Goal: Complete application form: Complete application form

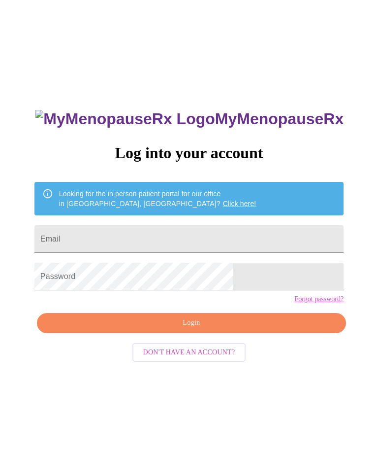
click at [222, 237] on input "Email" at bounding box center [188, 239] width 309 height 28
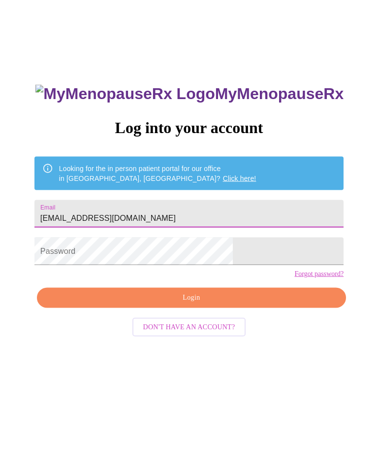
type input "[EMAIL_ADDRESS][DOMAIN_NAME]"
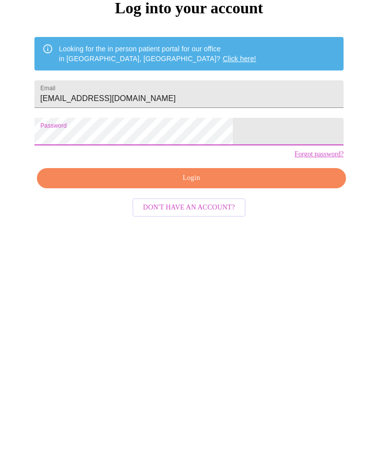
click at [215, 317] on span "Login" at bounding box center [191, 323] width 287 height 12
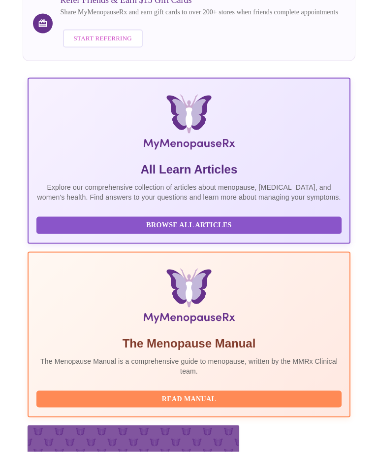
scroll to position [140, 0]
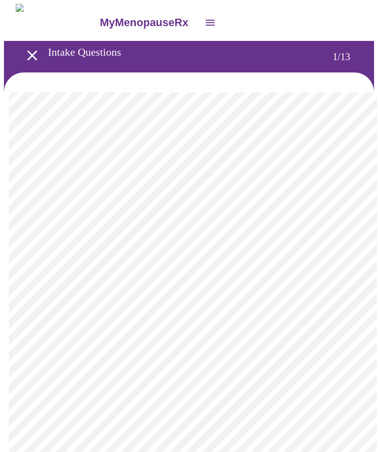
click at [346, 218] on body "MyMenopauseRx Intake Questions 1 / 13" at bounding box center [189, 457] width 370 height 907
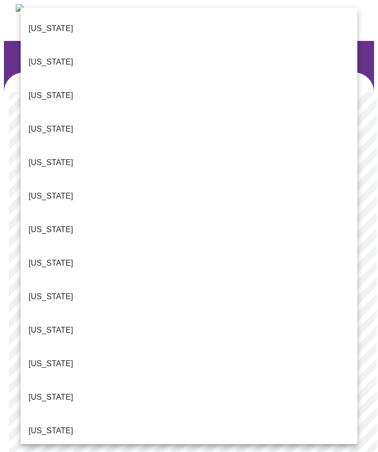
click at [47, 324] on p "[US_STATE]" at bounding box center [51, 330] width 45 height 12
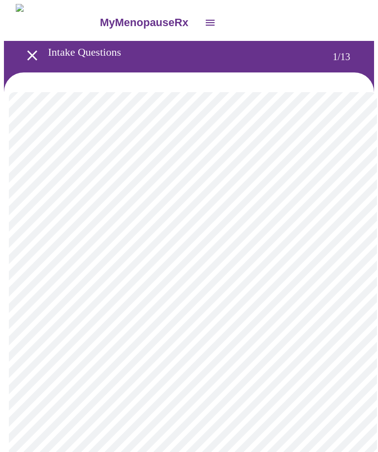
click at [248, 289] on body "MyMenopauseRx Intake Questions 1 / 13" at bounding box center [189, 454] width 370 height 901
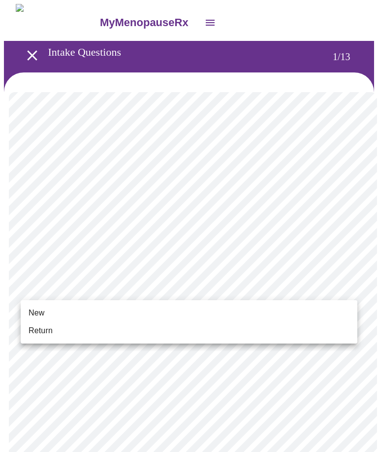
click at [38, 315] on span "New" at bounding box center [37, 313] width 16 height 12
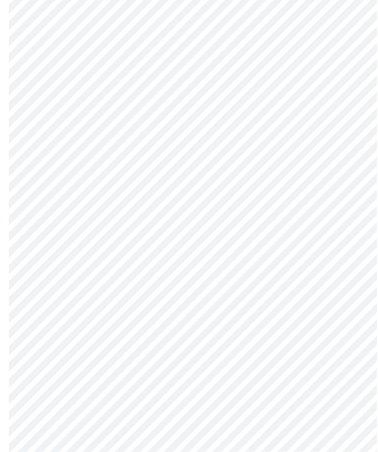
scroll to position [404, 0]
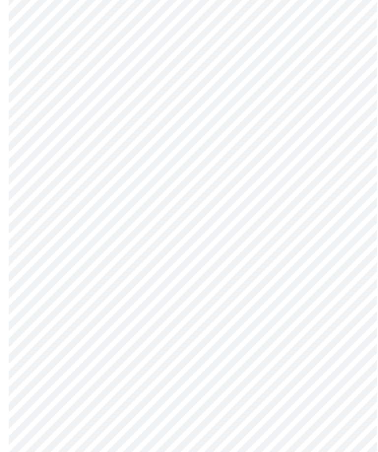
click at [338, 351] on body "MyMenopauseRx Intake Questions 1 / 13" at bounding box center [189, 44] width 370 height 888
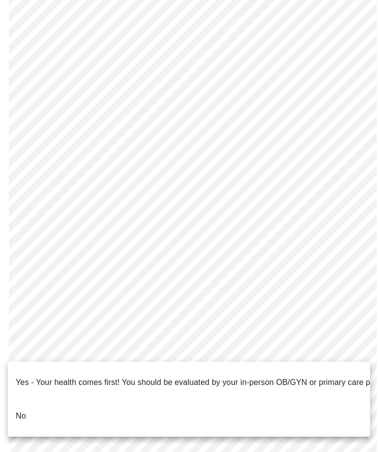
click at [272, 403] on li "No" at bounding box center [189, 415] width 363 height 33
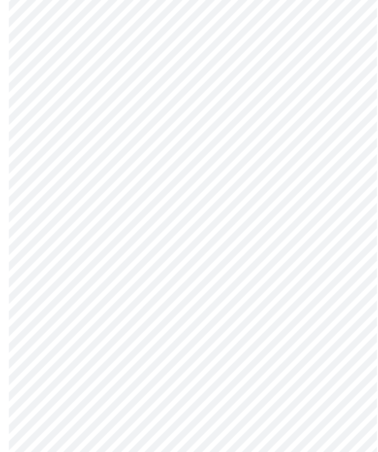
scroll to position [0, 0]
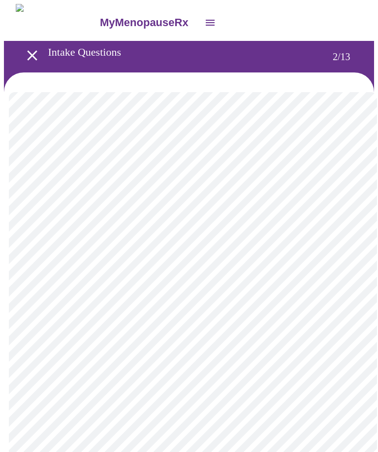
click at [347, 218] on body "MyMenopauseRx Intake Questions 2 / 13" at bounding box center [189, 313] width 370 height 618
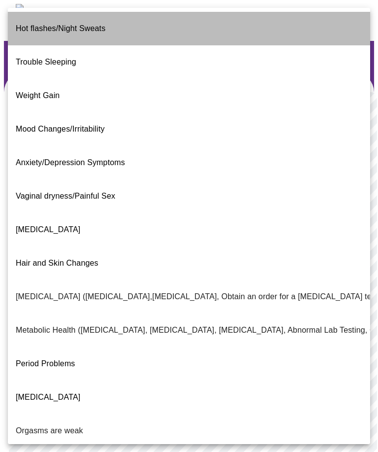
click at [36, 28] on span "Hot flashes/Night Sweats" at bounding box center [61, 29] width 90 height 28
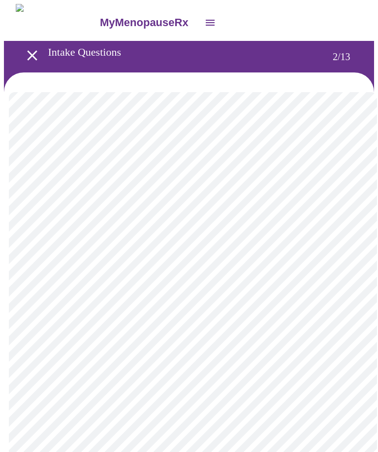
click at [342, 333] on body "MyMenopauseRx Intake Questions 2 / 13" at bounding box center [189, 310] width 370 height 613
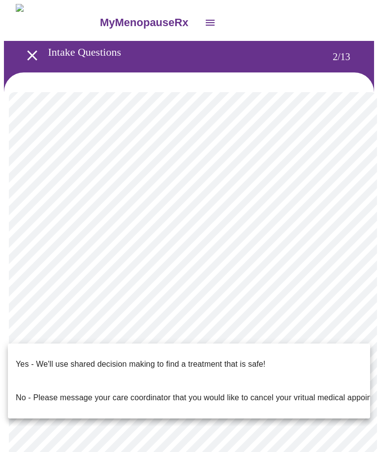
click at [247, 358] on p "Yes - We'll use shared decision making to find a treatment that is safe!" at bounding box center [141, 364] width 250 height 12
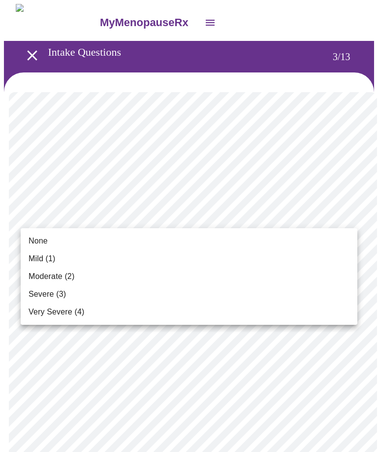
click at [41, 293] on span "Severe (3)" at bounding box center [47, 294] width 37 height 12
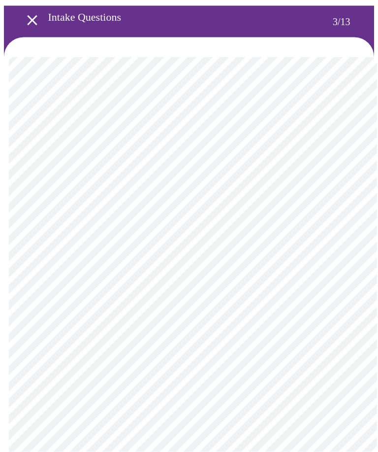
scroll to position [35, 0]
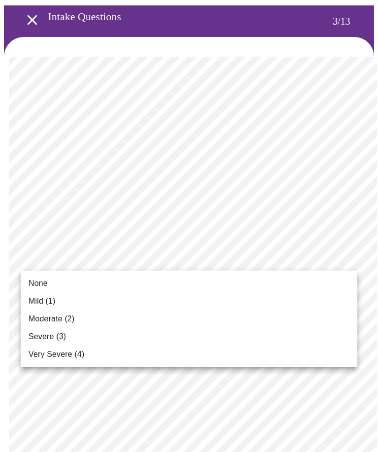
click at [38, 300] on span "Mild (1)" at bounding box center [42, 301] width 27 height 12
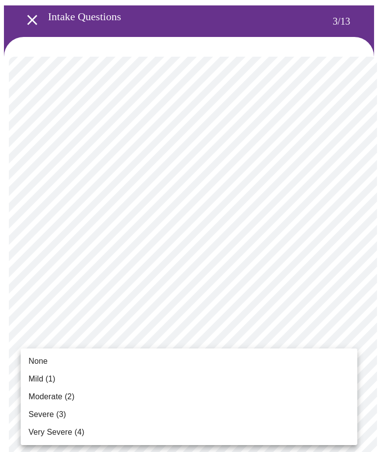
click at [42, 399] on span "Moderate (2)" at bounding box center [52, 397] width 46 height 12
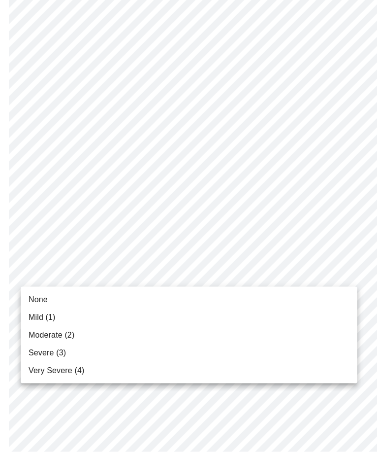
scroll to position [175, 0]
click at [37, 300] on span "None" at bounding box center [38, 300] width 19 height 12
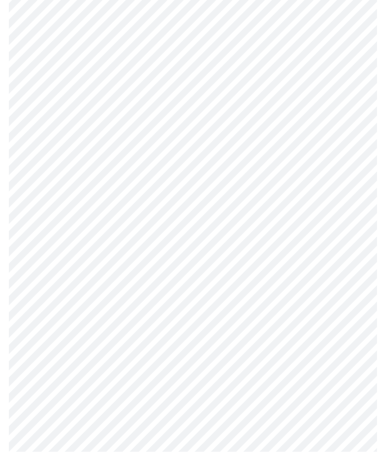
scroll to position [235, 0]
click at [341, 294] on body "MyMenopauseRx Intake Questions 3 / 13" at bounding box center [189, 400] width 370 height 1265
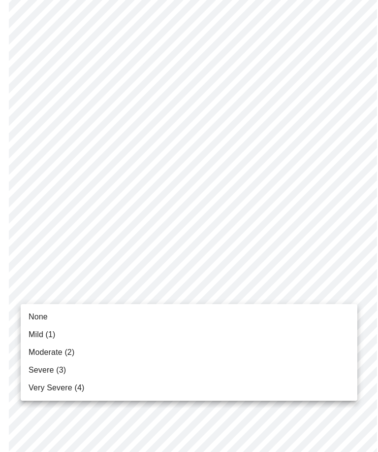
click at [33, 334] on span "Mild (1)" at bounding box center [42, 335] width 27 height 12
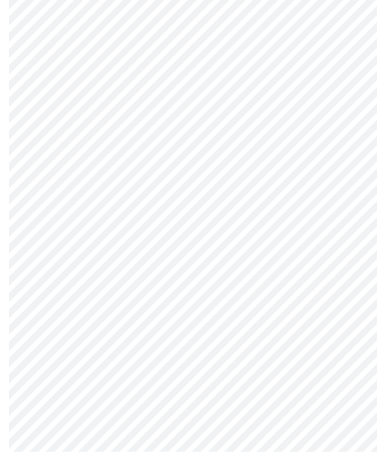
click at [342, 273] on body "MyMenopauseRx Intake Questions 3 / 13" at bounding box center [189, 311] width 370 height 1252
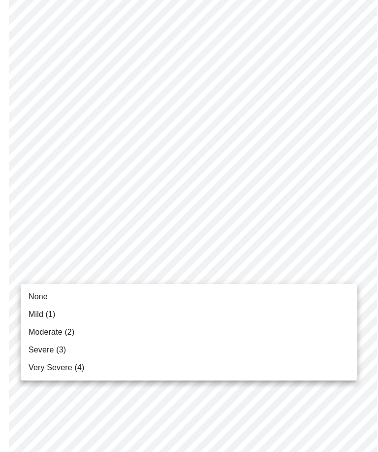
click at [38, 300] on span "None" at bounding box center [38, 297] width 19 height 12
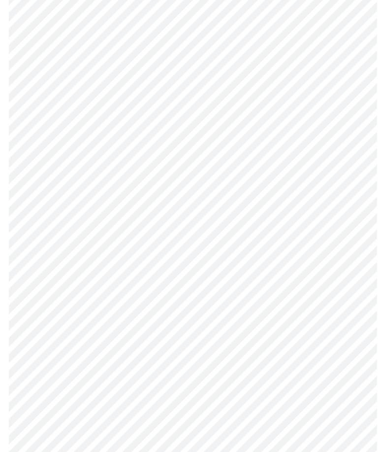
scroll to position [375, 0]
click at [337, 292] on body "MyMenopauseRx Intake Questions 3 / 13" at bounding box center [189, 248] width 370 height 1239
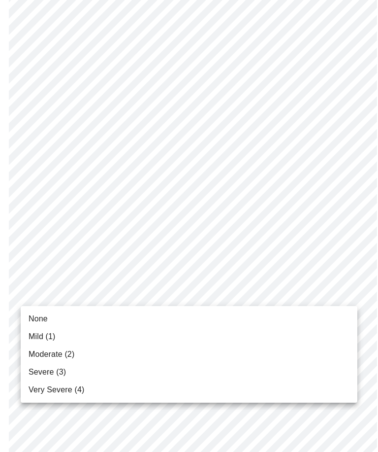
click at [42, 355] on span "Moderate (2)" at bounding box center [52, 354] width 46 height 12
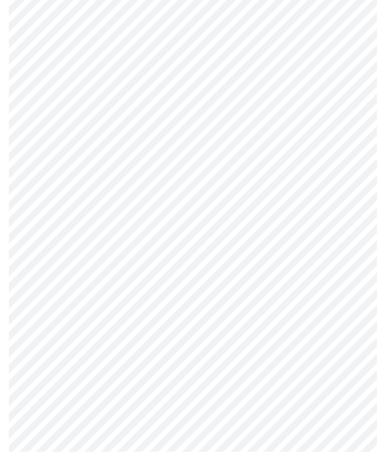
scroll to position [452, 0]
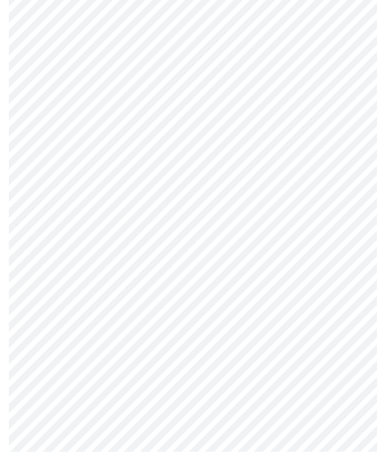
click at [340, 300] on body "MyMenopauseRx Intake Questions 3 / 13" at bounding box center [189, 165] width 370 height 1226
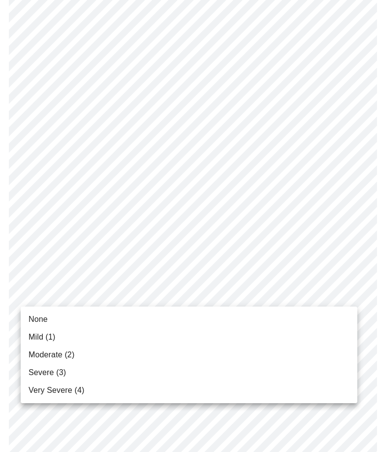
click at [43, 356] on span "Moderate (2)" at bounding box center [52, 355] width 46 height 12
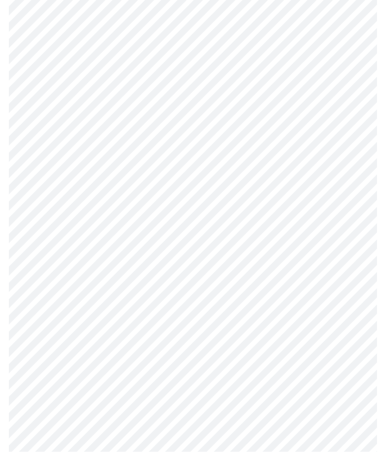
scroll to position [525, 0]
click at [339, 303] on body "MyMenopauseRx Intake Questions 3 / 13" at bounding box center [189, 85] width 370 height 1212
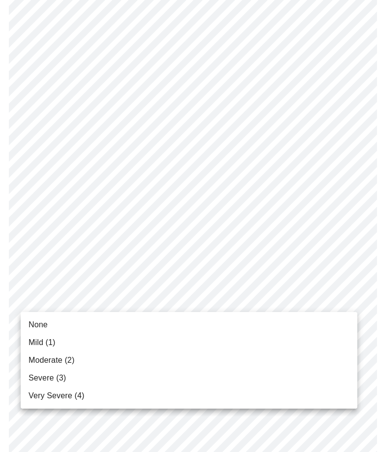
click at [36, 377] on span "Severe (3)" at bounding box center [47, 378] width 37 height 12
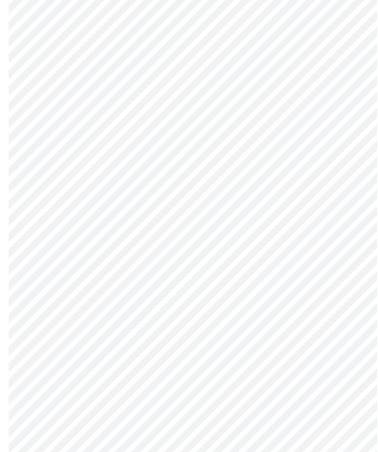
scroll to position [592, 0]
click at [343, 311] on body "MyMenopauseRx Intake Questions 3 / 13" at bounding box center [189, 11] width 370 height 1199
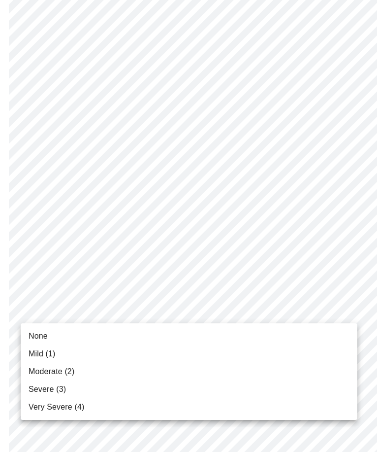
click at [37, 371] on span "Moderate (2)" at bounding box center [52, 372] width 46 height 12
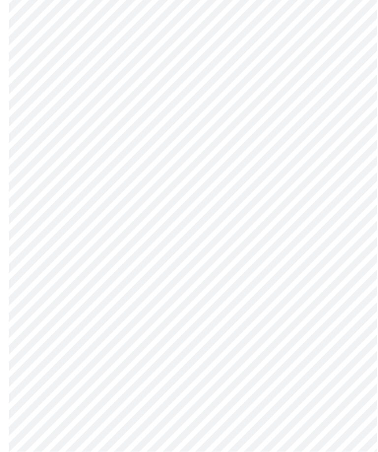
scroll to position [642, 0]
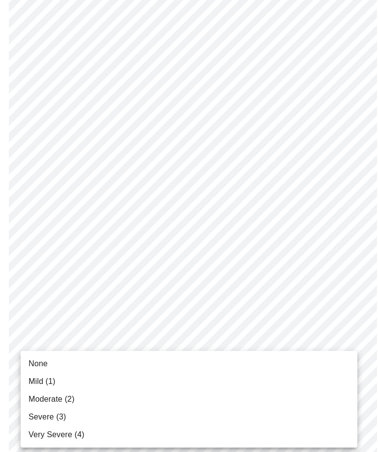
click at [41, 401] on span "Moderate (2)" at bounding box center [52, 399] width 46 height 12
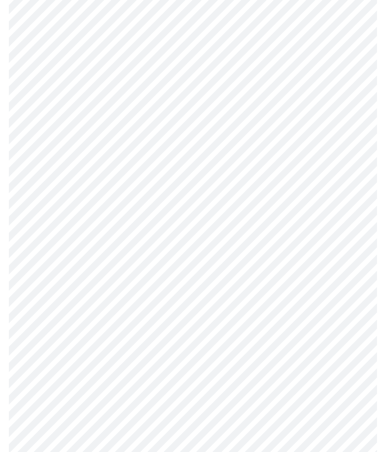
scroll to position [103, 0]
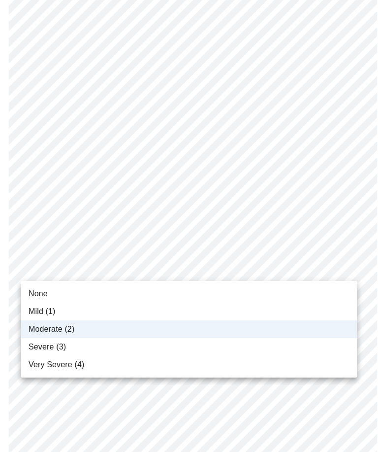
click at [36, 348] on span "Severe (3)" at bounding box center [47, 347] width 37 height 12
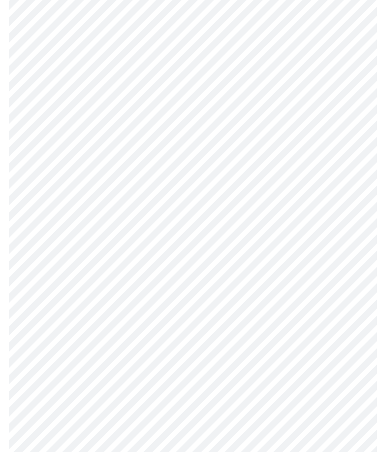
scroll to position [109, 0]
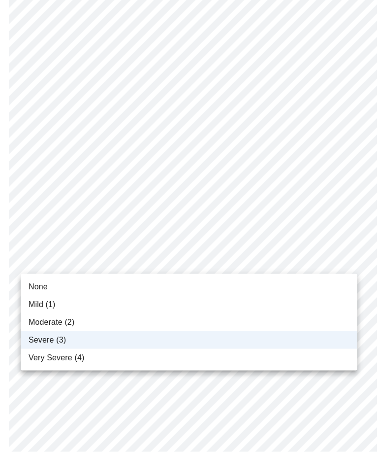
scroll to position [110, 0]
click at [36, 322] on span "Moderate (2)" at bounding box center [52, 322] width 46 height 12
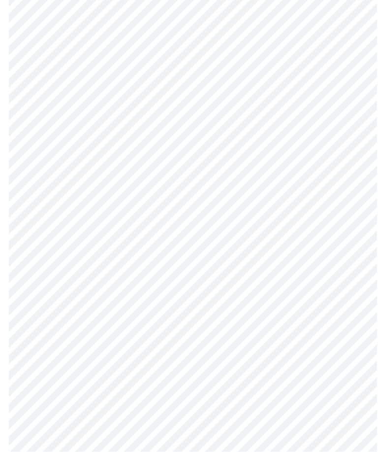
scroll to position [371, 0]
click at [342, 233] on body "MyMenopauseRx Intake Questions 4 / 13" at bounding box center [189, 119] width 370 height 973
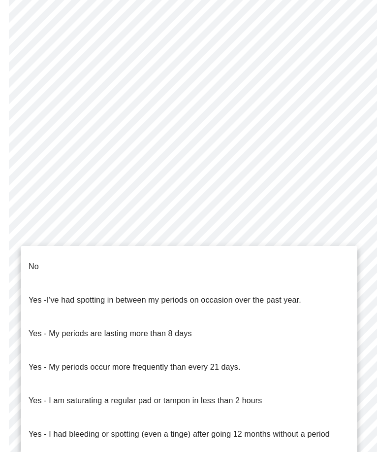
click at [32, 261] on p "No" at bounding box center [34, 267] width 10 height 12
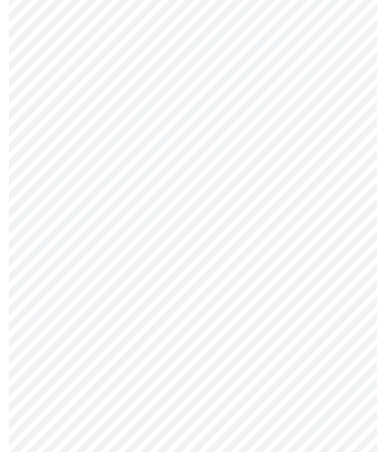
click at [342, 312] on body "MyMenopauseRx Intake Questions 4 / 13" at bounding box center [189, 116] width 370 height 967
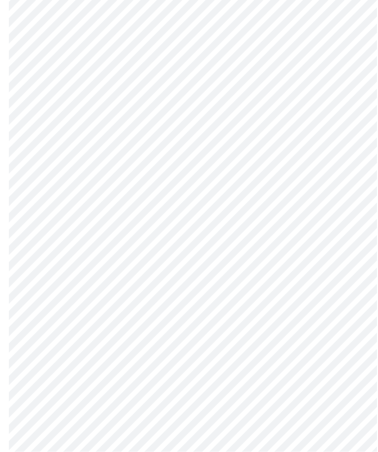
scroll to position [478, 0]
click at [344, 274] on body "MyMenopauseRx Intake Questions 4 / 13" at bounding box center [189, 7] width 370 height 962
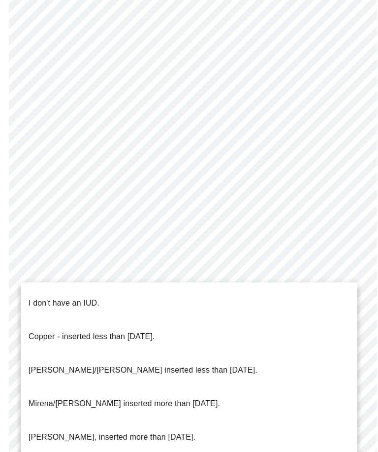
click at [45, 297] on p "I don't have an IUD." at bounding box center [64, 303] width 71 height 12
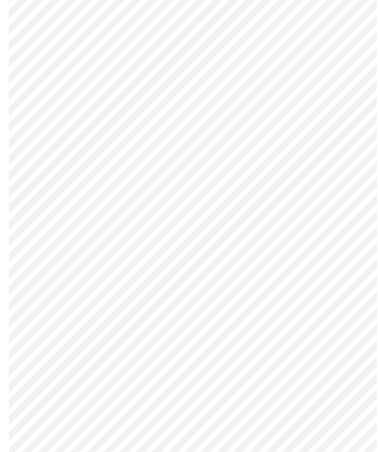
click at [343, 351] on body "MyMenopauseRx Intake Questions 4 / 13" at bounding box center [189, 9] width 370 height 957
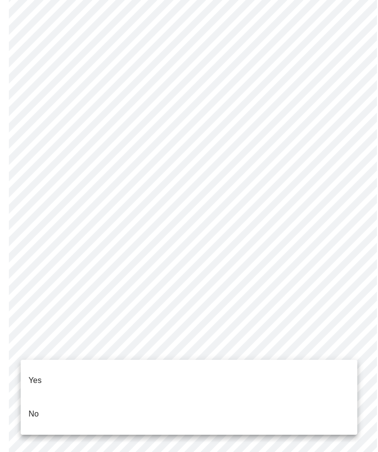
click at [35, 374] on p "Yes" at bounding box center [35, 380] width 13 height 12
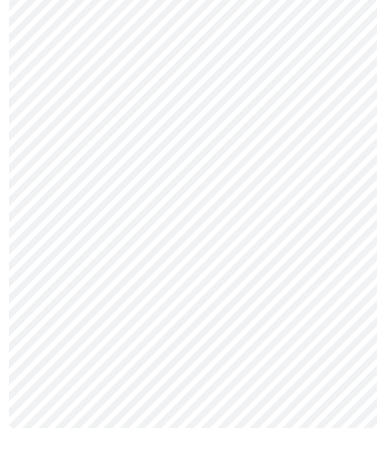
scroll to position [0, 0]
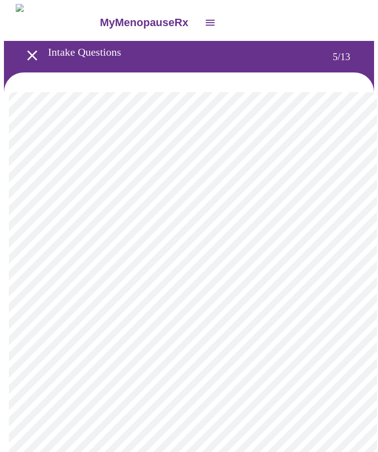
click at [46, 259] on body "MyMenopauseRx Intake Questions 5 / 13" at bounding box center [189, 409] width 370 height 810
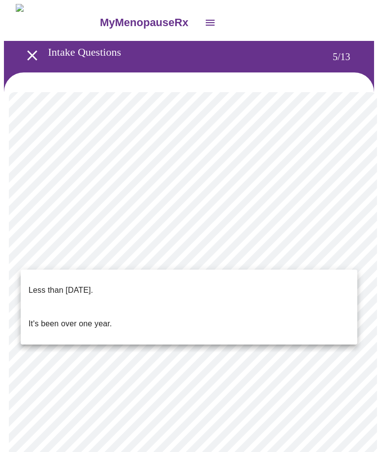
click at [42, 284] on p "Less than [DATE]." at bounding box center [61, 290] width 65 height 12
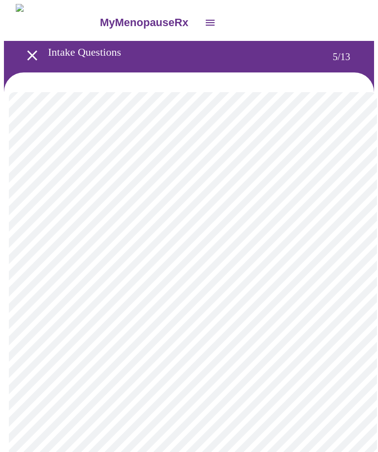
click at [39, 357] on body "MyMenopauseRx Intake Questions 5 / 13" at bounding box center [189, 406] width 370 height 805
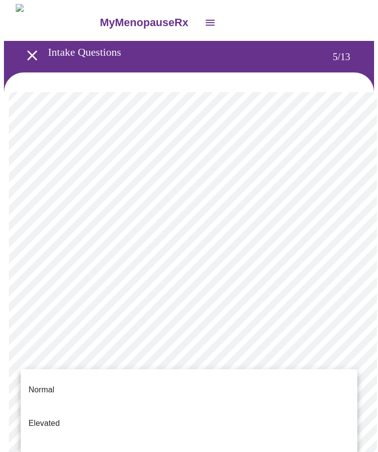
click at [35, 384] on p "Normal" at bounding box center [42, 390] width 26 height 12
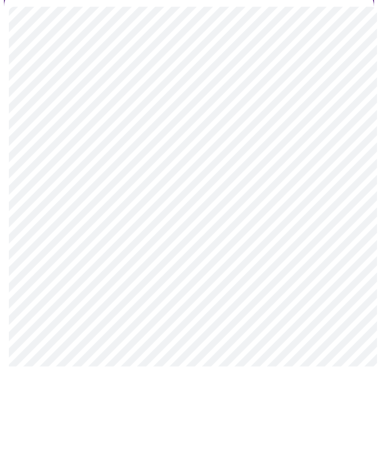
click at [250, 214] on body "MyMenopauseRx Intake Questions 6 / 13" at bounding box center [189, 279] width 370 height 551
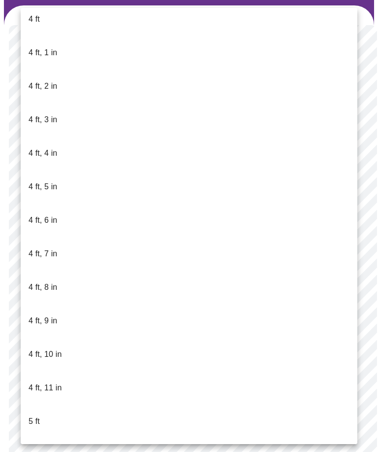
scroll to position [410, 0]
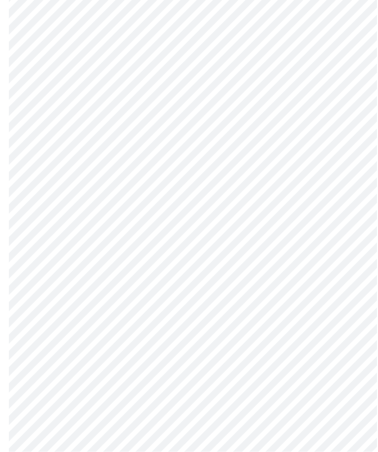
scroll to position [2458, 0]
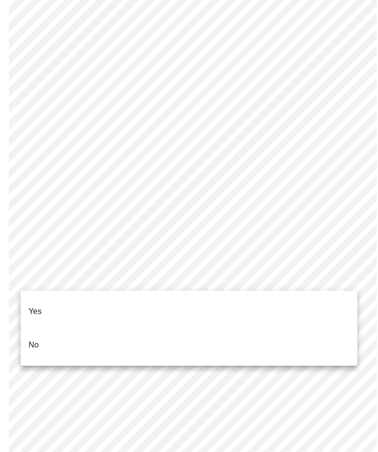
click at [37, 339] on p "No" at bounding box center [34, 345] width 10 height 12
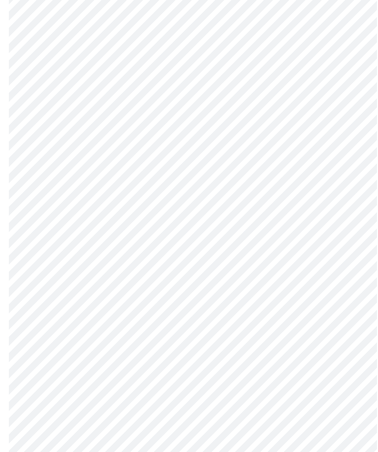
scroll to position [477, 0]
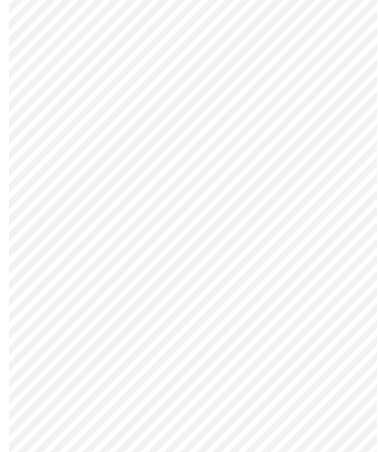
click at [343, 348] on body "MyMenopauseRx Intake Questions 8 / 13" at bounding box center [189, 7] width 370 height 961
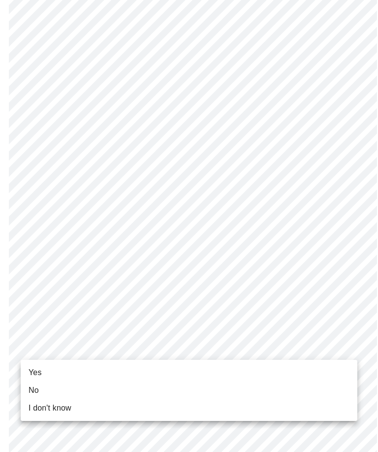
click at [42, 373] on li "Yes" at bounding box center [189, 373] width 337 height 18
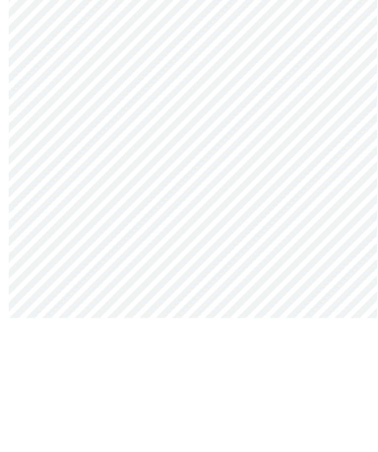
scroll to position [0, 0]
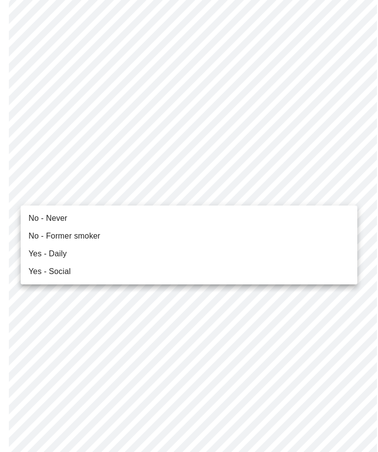
click at [55, 219] on span "No - Never" at bounding box center [48, 218] width 39 height 12
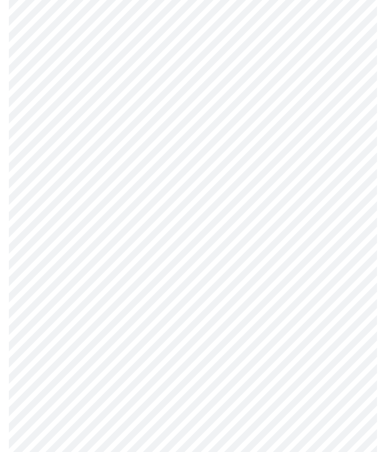
scroll to position [804, 0]
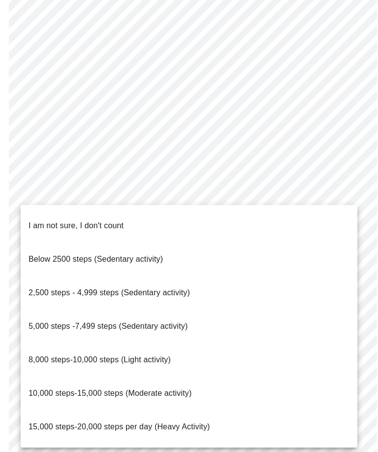
click at [48, 322] on span "5,000 steps -7,499 steps (Sedentary activity)" at bounding box center [108, 326] width 159 height 8
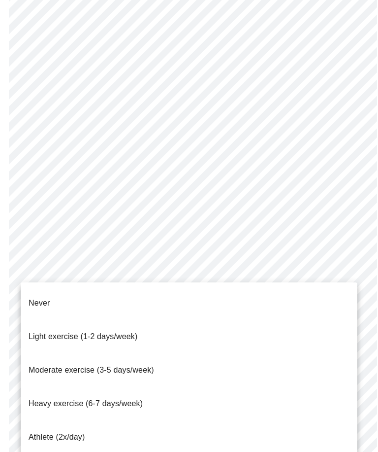
click at [47, 332] on span "Light exercise (1-2 days/week)" at bounding box center [83, 336] width 109 height 8
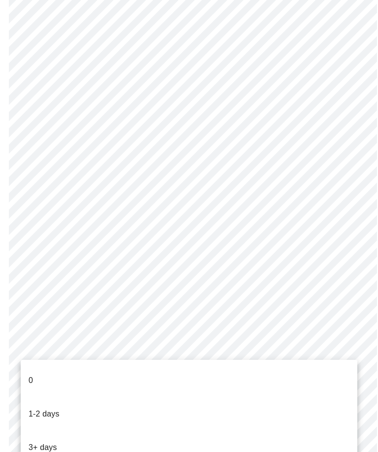
click at [31, 374] on p "0" at bounding box center [31, 380] width 4 height 12
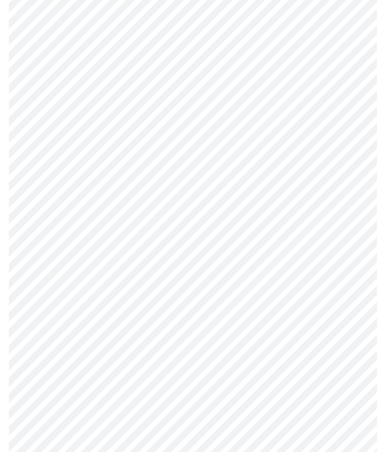
scroll to position [0, 0]
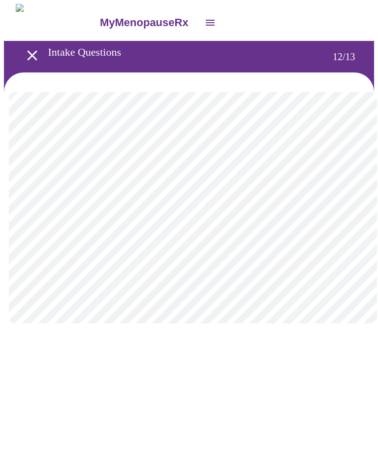
click at [345, 214] on body "MyMenopauseRx Intake Questions 12 / 13" at bounding box center [189, 173] width 370 height 339
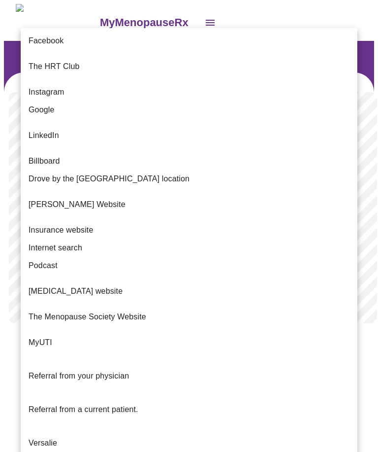
click at [35, 86] on span "Instagram" at bounding box center [47, 92] width 36 height 12
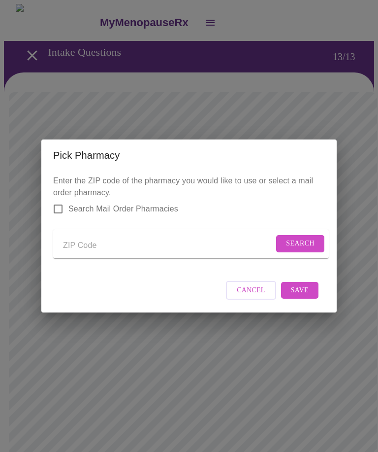
click at [77, 243] on input "Send a message to your care team" at bounding box center [168, 245] width 211 height 16
type input "30809"
click at [300, 242] on span "Search" at bounding box center [300, 243] width 29 height 12
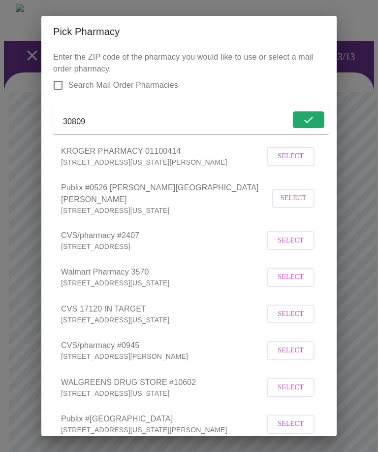
click at [293, 245] on span "Select" at bounding box center [291, 240] width 26 height 12
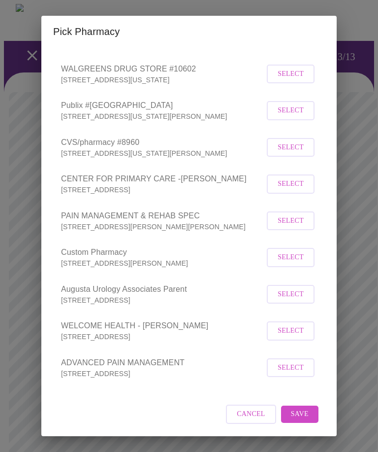
scroll to position [312, 0]
click at [300, 415] on span "Save" at bounding box center [300, 414] width 18 height 12
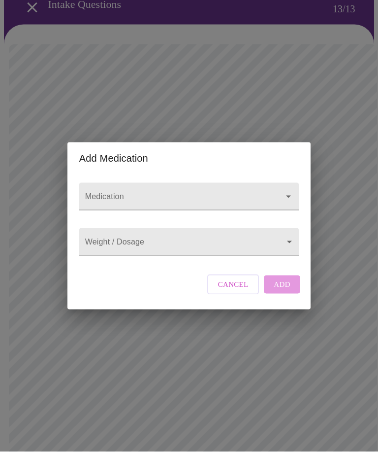
scroll to position [48, 0]
click at [278, 203] on div at bounding box center [282, 197] width 26 height 14
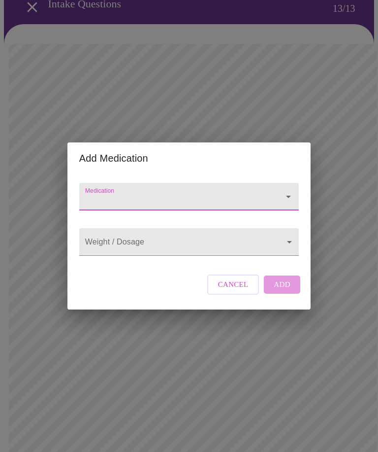
scroll to position [48, 0]
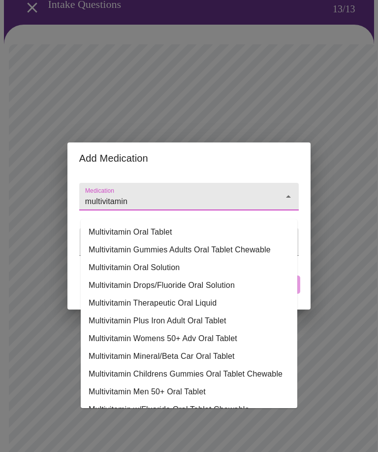
click at [219, 252] on li "Multivitamin Gummies Adults Oral Tablet Chewable" at bounding box center [189, 250] width 217 height 18
type input "Multivitamin Gummies Adults Oral Tablet Chewable"
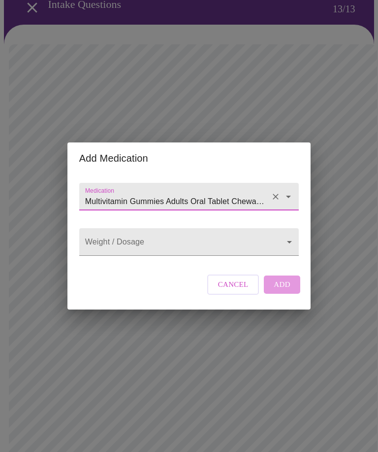
click at [278, 201] on icon "Clear" at bounding box center [276, 197] width 10 height 10
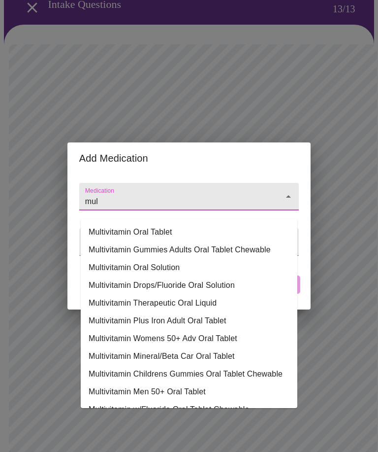
scroll to position [0, 0]
click at [206, 253] on li "Multivitamin Gummies Adults Oral Tablet Chewable" at bounding box center [189, 250] width 217 height 18
type input "Multivitamin Gummies Adults Oral Tablet Chewable"
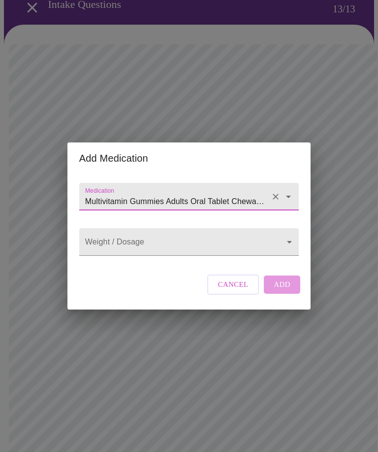
click at [234, 266] on body "MyMenopauseRx Intake Questions 13 / 13 Add Medication Medication Multivitamin G…" at bounding box center [189, 331] width 370 height 750
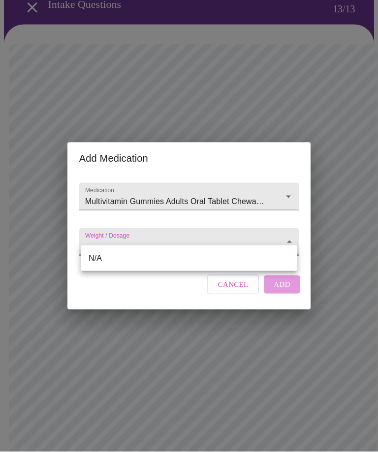
scroll to position [48, 0]
click at [181, 265] on li "N/A" at bounding box center [189, 258] width 217 height 18
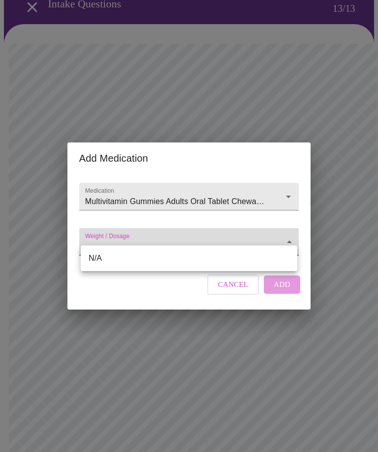
type input "N/A"
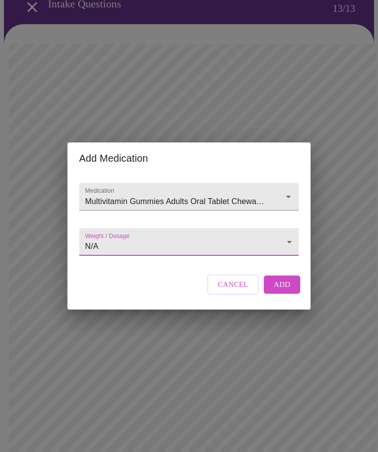
click at [280, 291] on span "Add" at bounding box center [282, 284] width 17 height 13
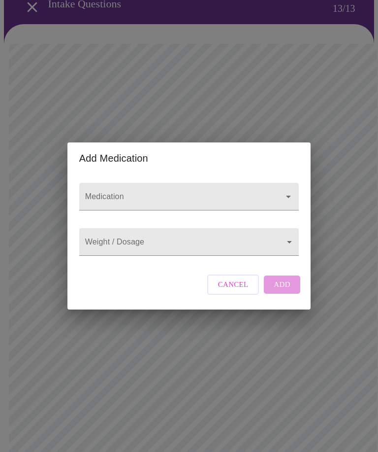
click at [167, 209] on input "Medication" at bounding box center [175, 201] width 184 height 18
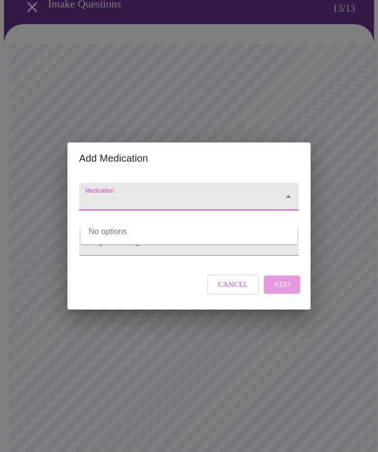
scroll to position [48, 0]
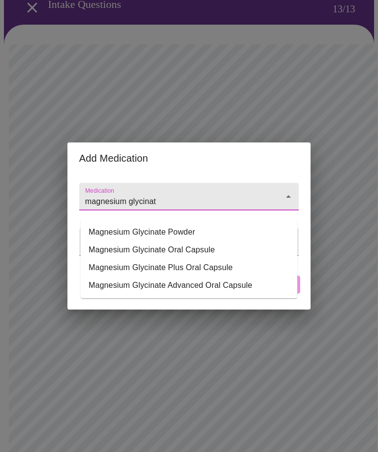
click at [185, 251] on li "Magnesium Glycinate Oral Capsule" at bounding box center [189, 250] width 217 height 18
type input "Magnesium Glycinate Oral Capsule"
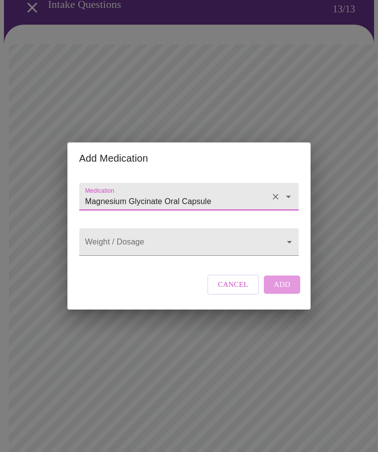
click at [211, 264] on body "MyMenopauseRx Intake Questions 13 / 13 Add Medication Medication Magnesium Glyc…" at bounding box center [189, 342] width 370 height 772
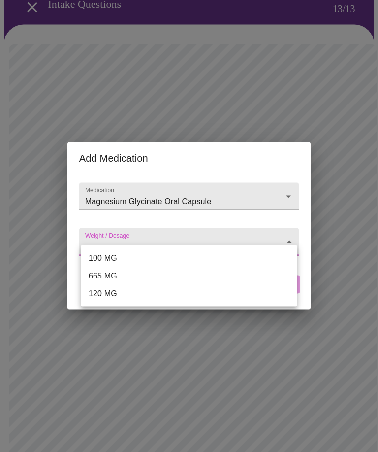
scroll to position [48, 0]
click at [105, 296] on li "120 MG" at bounding box center [189, 294] width 217 height 18
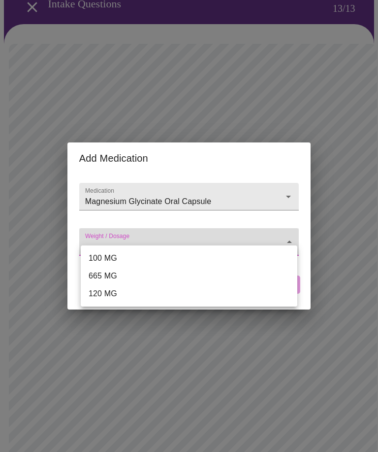
type input "120 MG"
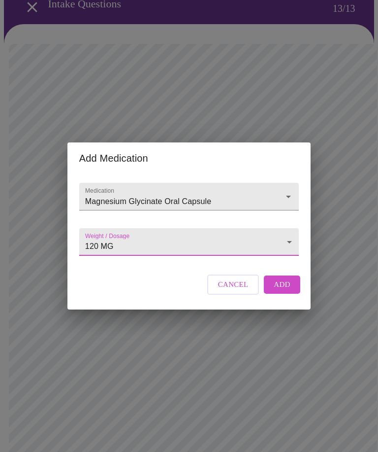
click at [283, 291] on span "Add" at bounding box center [282, 284] width 17 height 13
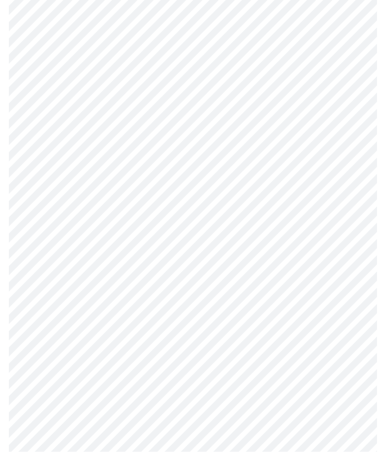
scroll to position [168, 0]
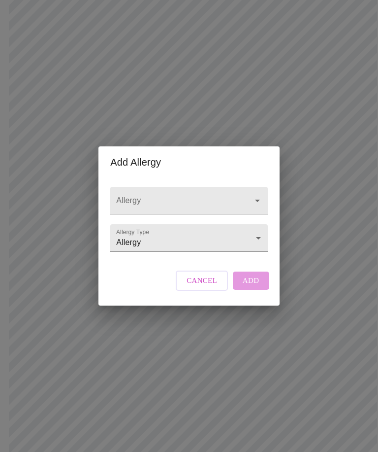
click at [252, 206] on icon "Open" at bounding box center [258, 201] width 12 height 12
click at [252, 258] on body "MyMenopauseRx Intake Questions 13 / 13 Add Allergy Allergy Allergy Type Allergy…" at bounding box center [189, 240] width 370 height 808
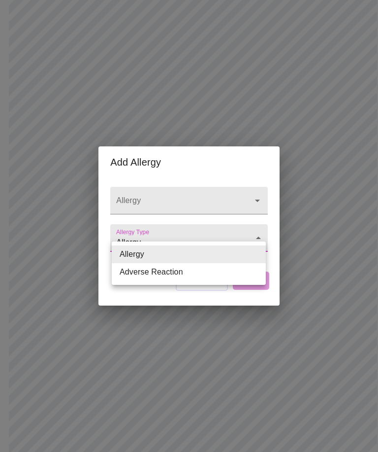
click at [301, 285] on div at bounding box center [189, 226] width 378 height 452
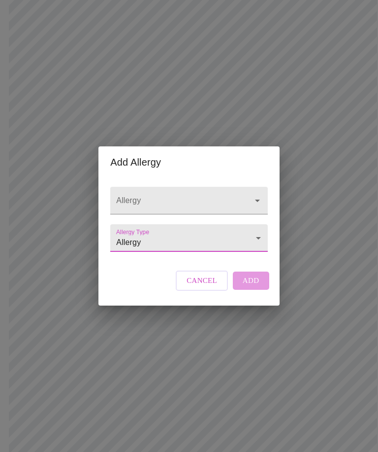
click at [208, 287] on span "Cancel" at bounding box center [202, 280] width 31 height 13
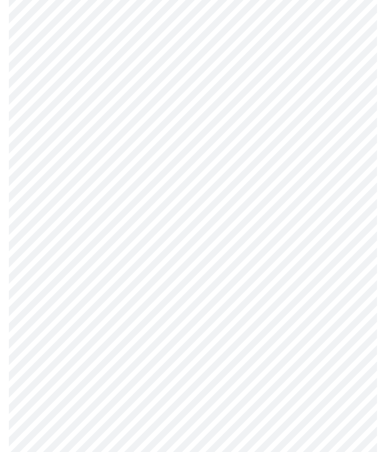
scroll to position [325, 0]
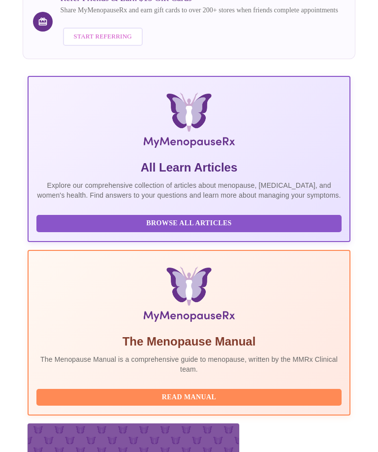
scroll to position [152, 0]
